Goal: Check status: Check status

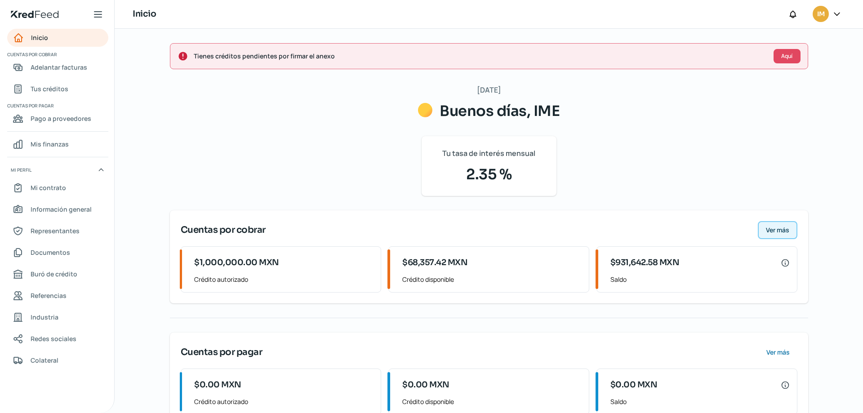
click at [780, 229] on span "Ver más" at bounding box center [777, 230] width 23 height 6
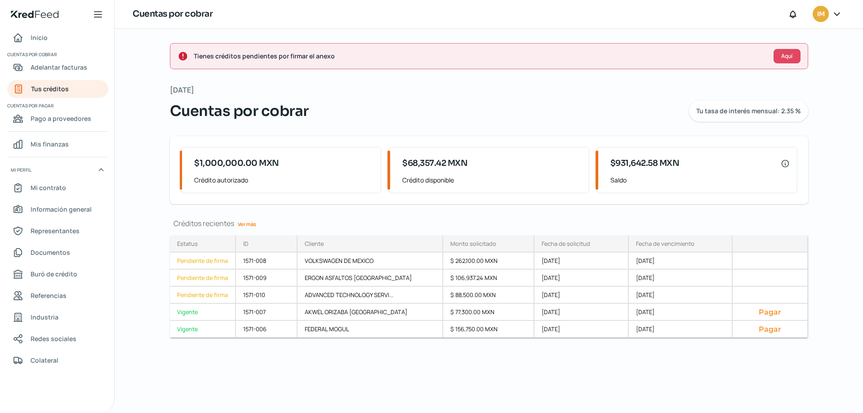
click at [250, 227] on link "Ver más" at bounding box center [247, 224] width 26 height 14
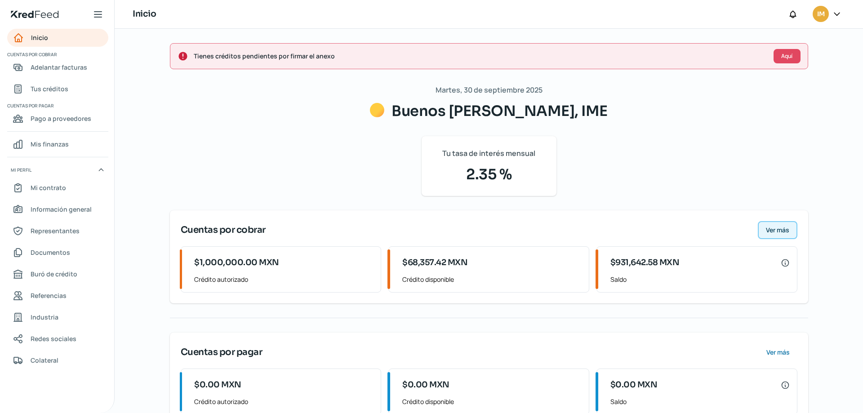
click at [775, 228] on span "Ver más" at bounding box center [777, 230] width 23 height 6
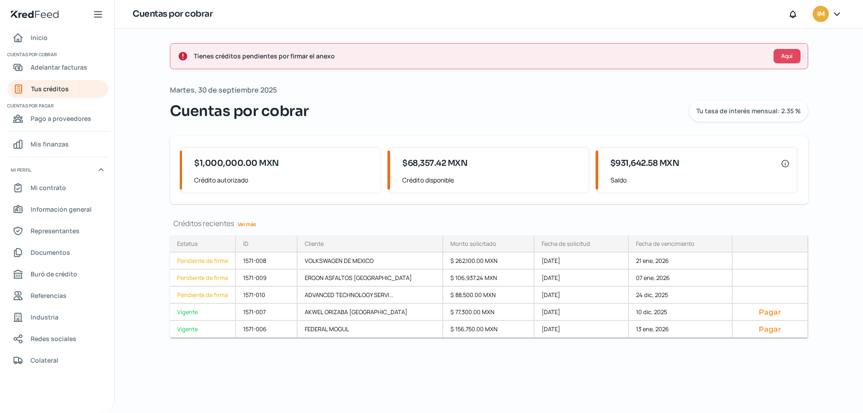
click at [248, 221] on link "Ver más" at bounding box center [247, 224] width 26 height 14
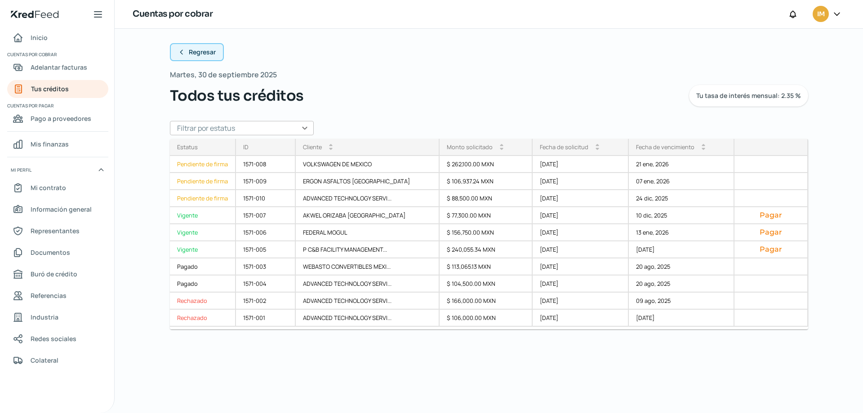
click at [205, 49] on span "Regresar" at bounding box center [202, 52] width 27 height 6
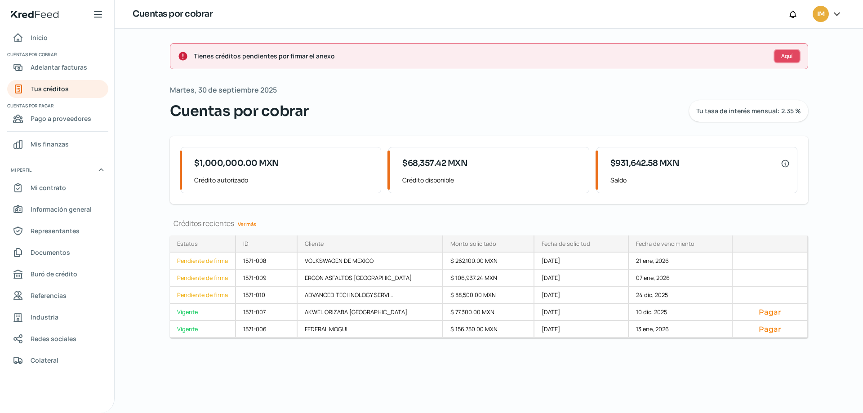
click at [785, 58] on span "Aquí" at bounding box center [787, 56] width 11 height 5
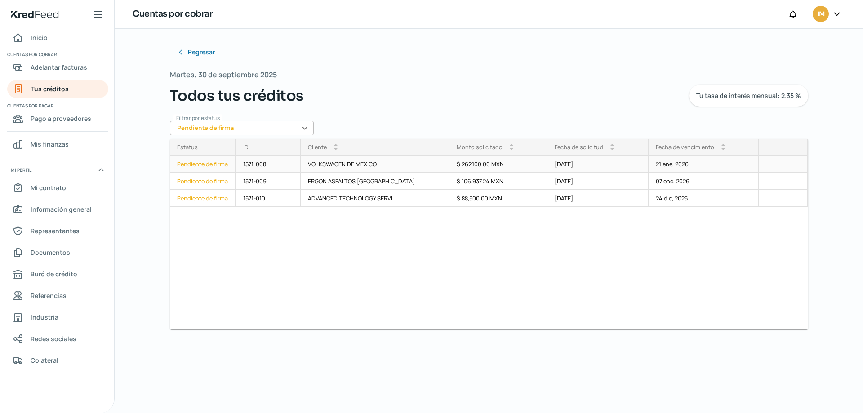
click at [200, 165] on div "Pendiente de firma" at bounding box center [203, 164] width 66 height 17
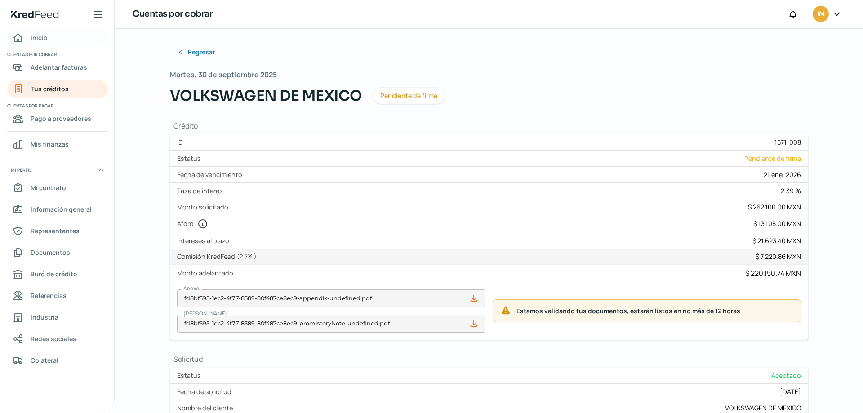
click at [29, 39] on div "Inicio" at bounding box center [30, 37] width 35 height 11
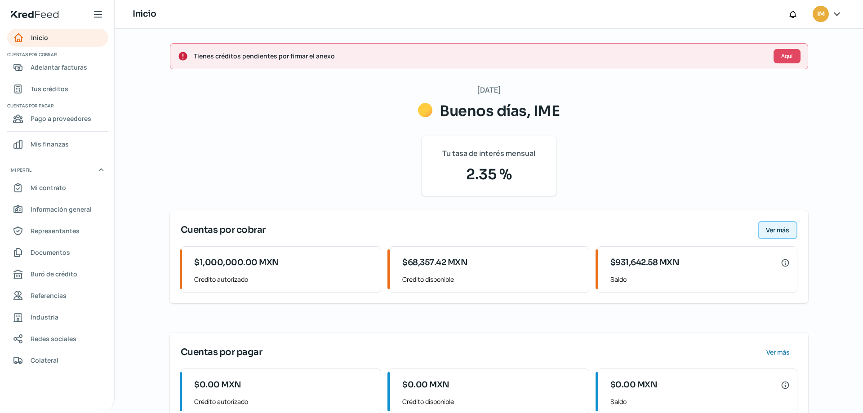
click at [783, 227] on span "Ver más" at bounding box center [777, 230] width 23 height 6
